Goal: Task Accomplishment & Management: Use online tool/utility

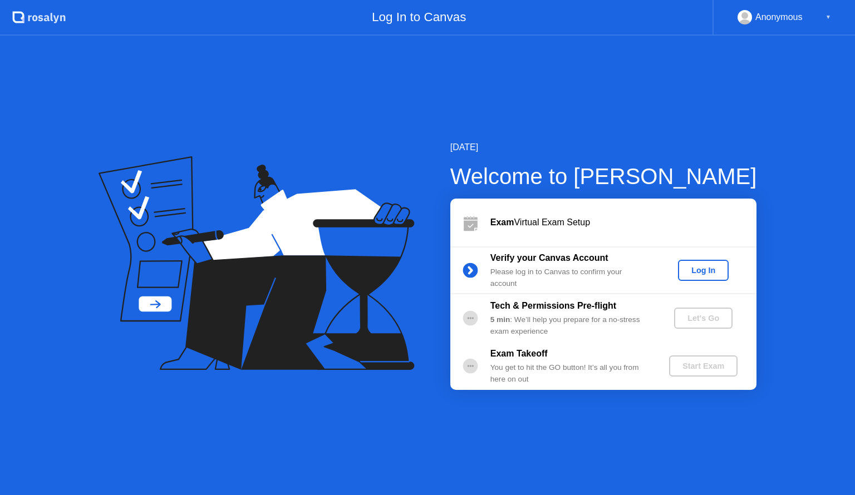
click at [707, 266] on div "Log In" at bounding box center [703, 270] width 42 height 9
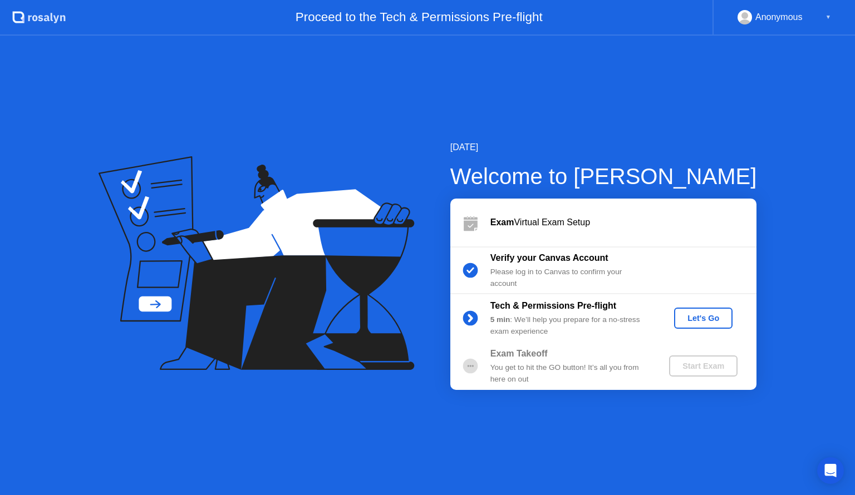
click at [700, 315] on div "Let's Go" at bounding box center [704, 318] width 50 height 9
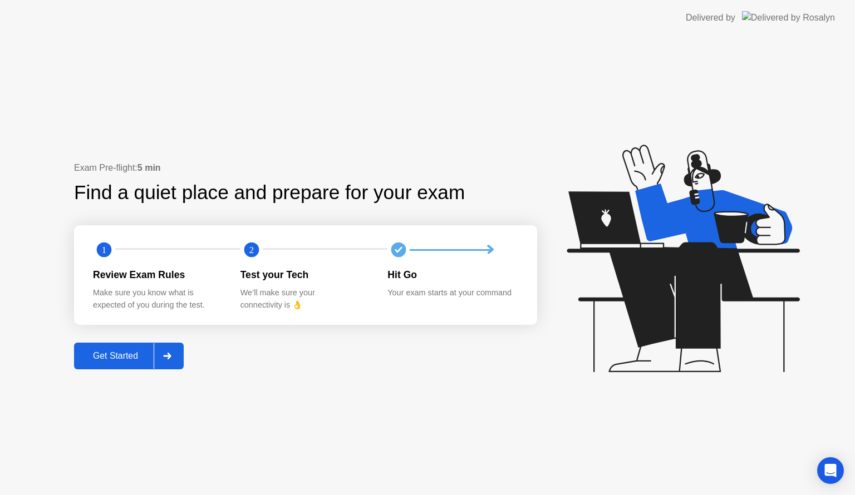
click at [149, 363] on button "Get Started" at bounding box center [129, 356] width 110 height 27
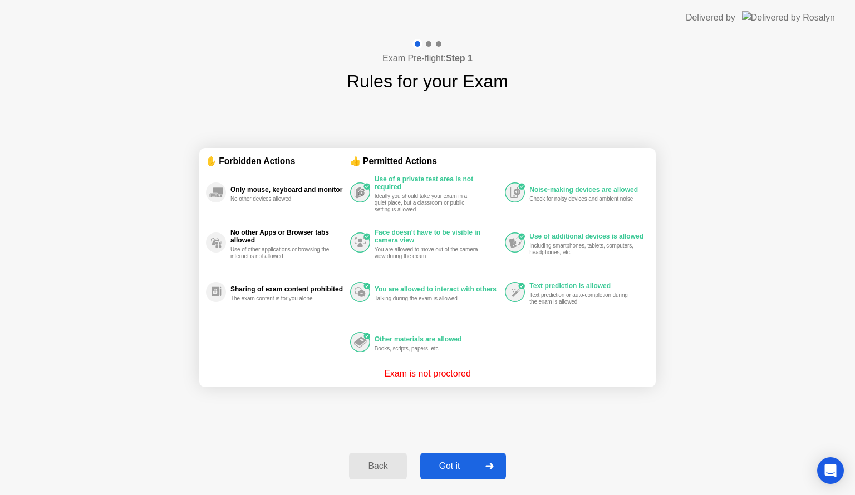
click at [461, 461] on div "Got it" at bounding box center [450, 466] width 52 height 10
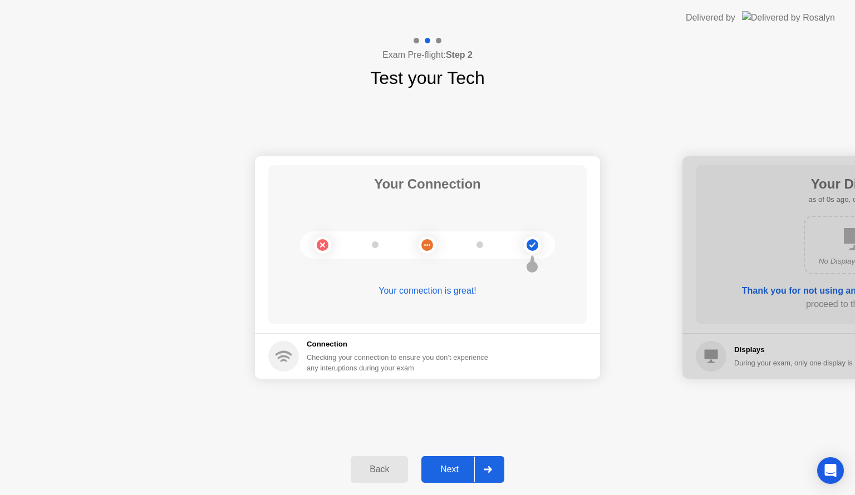
click at [461, 460] on button "Next" at bounding box center [462, 469] width 83 height 27
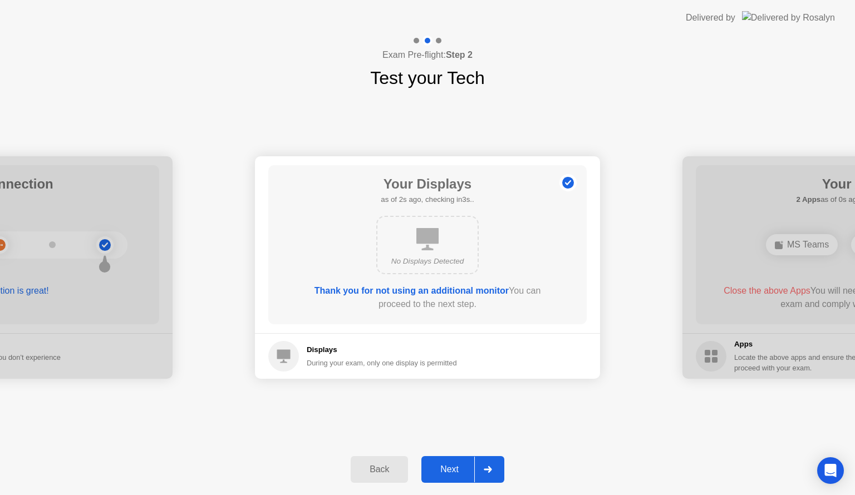
click at [461, 460] on button "Next" at bounding box center [462, 469] width 83 height 27
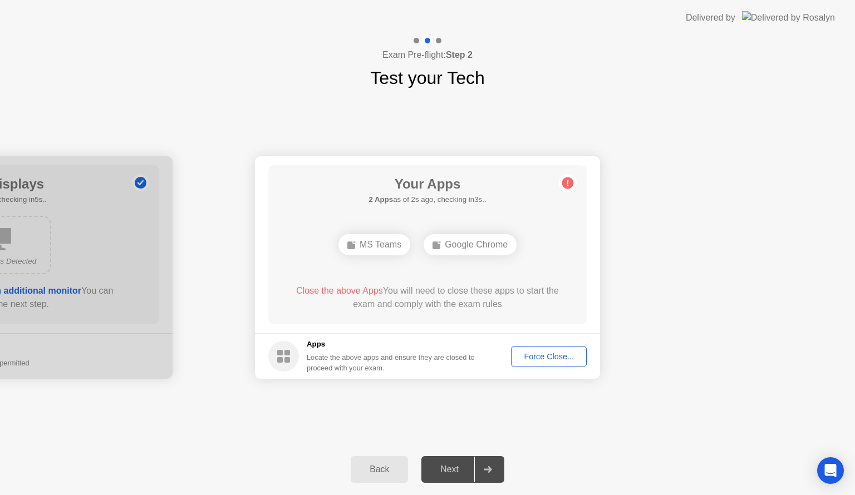
click at [546, 355] on div "Force Close..." at bounding box center [549, 356] width 68 height 9
click at [537, 356] on div "Force Close..." at bounding box center [549, 356] width 68 height 9
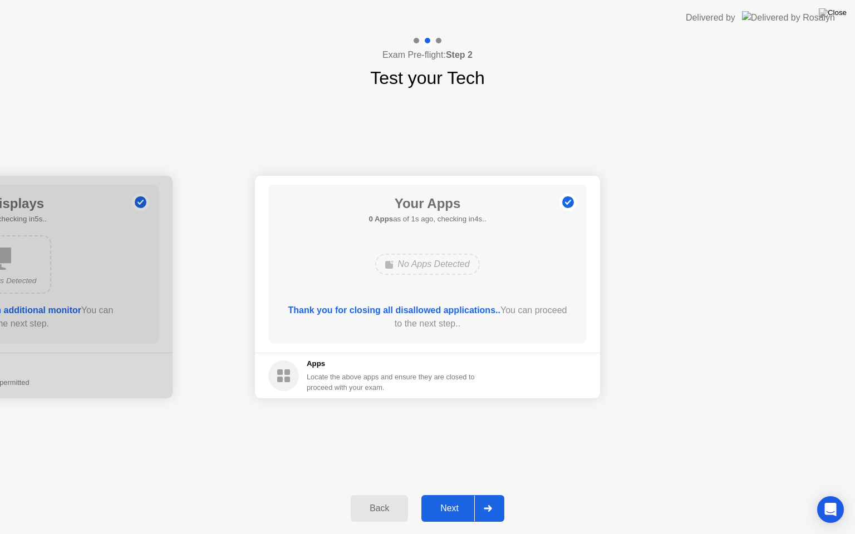
click at [463, 495] on div "Next" at bounding box center [450, 509] width 50 height 10
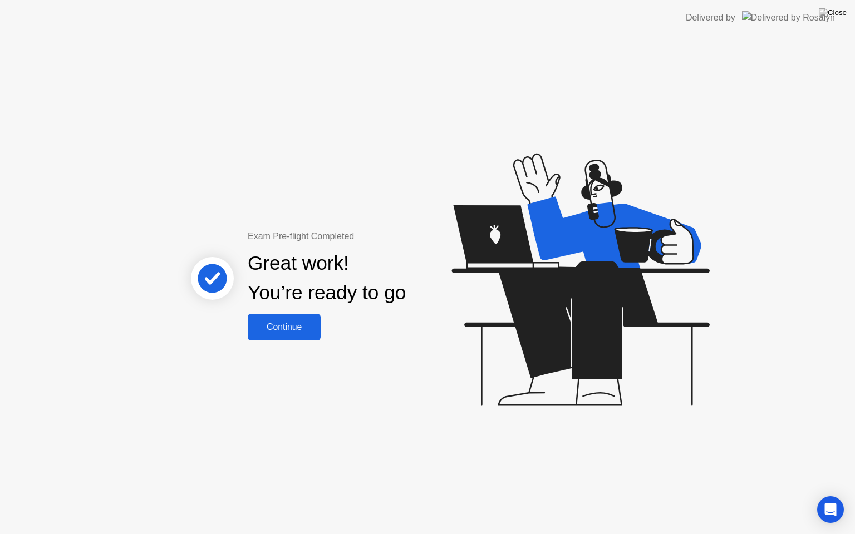
click at [289, 330] on div "Continue" at bounding box center [284, 327] width 66 height 10
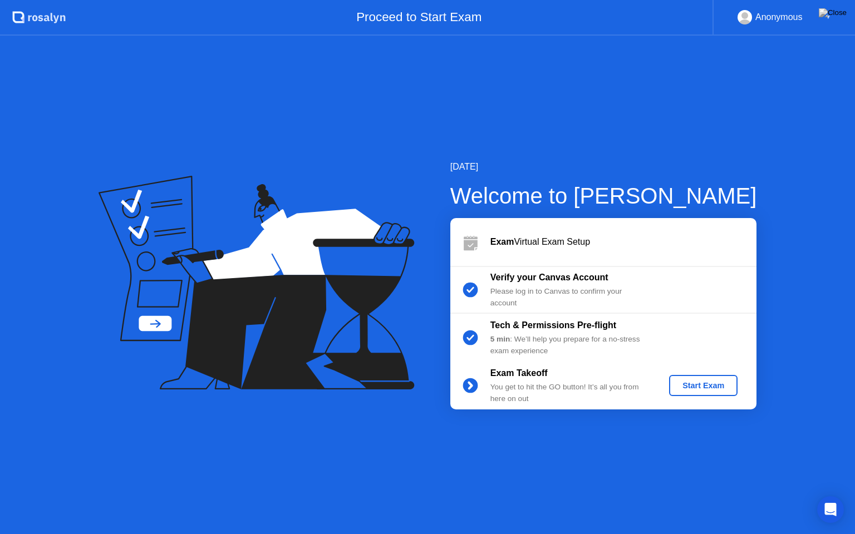
click at [697, 384] on div "Start Exam" at bounding box center [704, 385] width 60 height 9
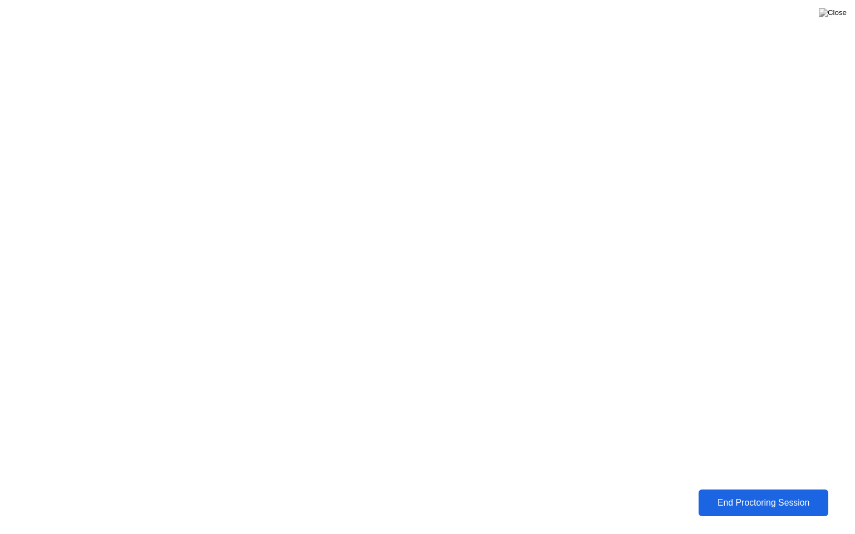
click at [739, 495] on div "End Proctoring Session" at bounding box center [763, 503] width 123 height 10
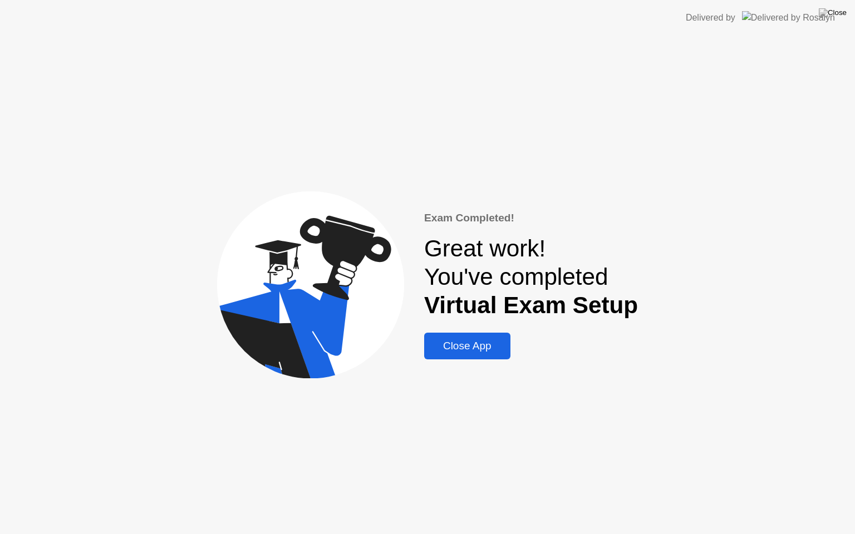
click at [479, 345] on div "Close App" at bounding box center [467, 346] width 80 height 12
